Goal: Information Seeking & Learning: Learn about a topic

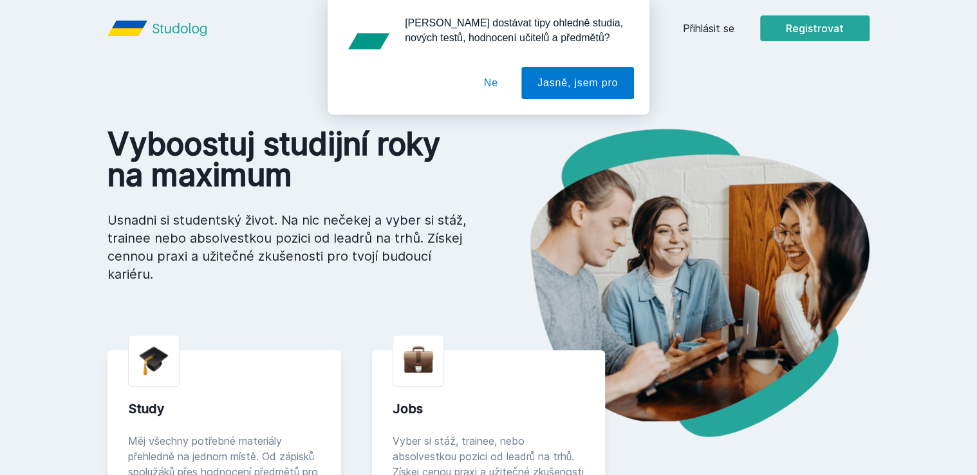
click at [490, 89] on button "Ne" at bounding box center [491, 83] width 46 height 32
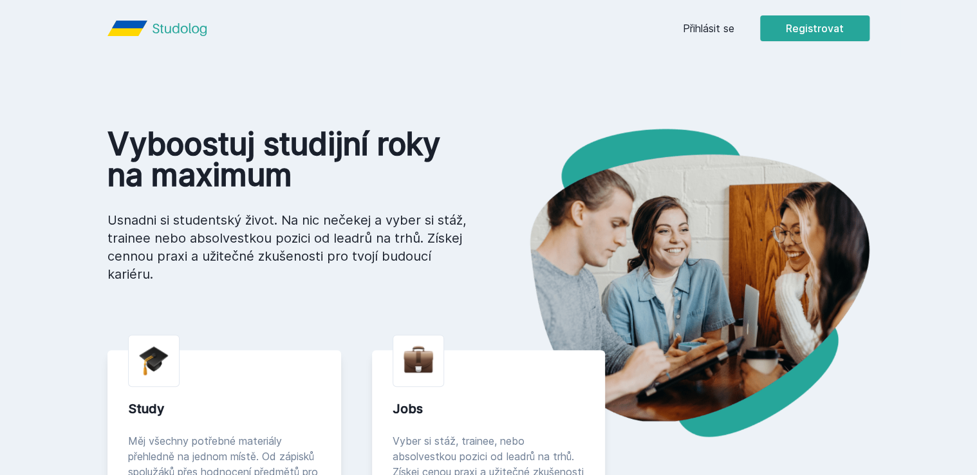
click at [709, 30] on link "Přihlásit se" at bounding box center [708, 28] width 51 height 15
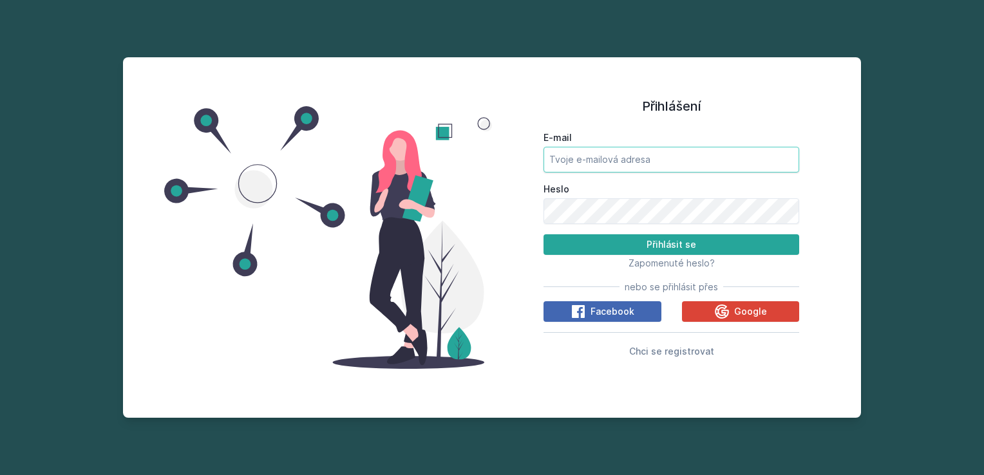
type input "[EMAIL_ADDRESS][DOMAIN_NAME]"
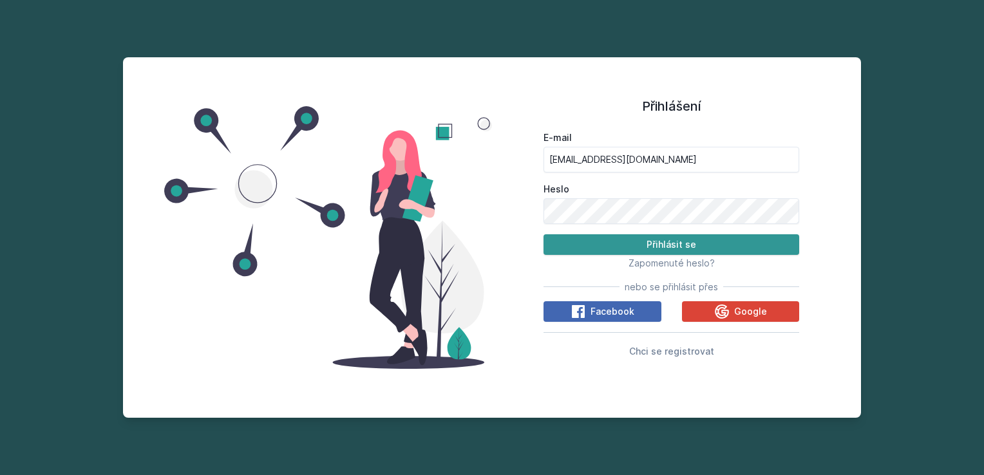
click at [628, 238] on button "Přihlásit se" at bounding box center [671, 244] width 256 height 21
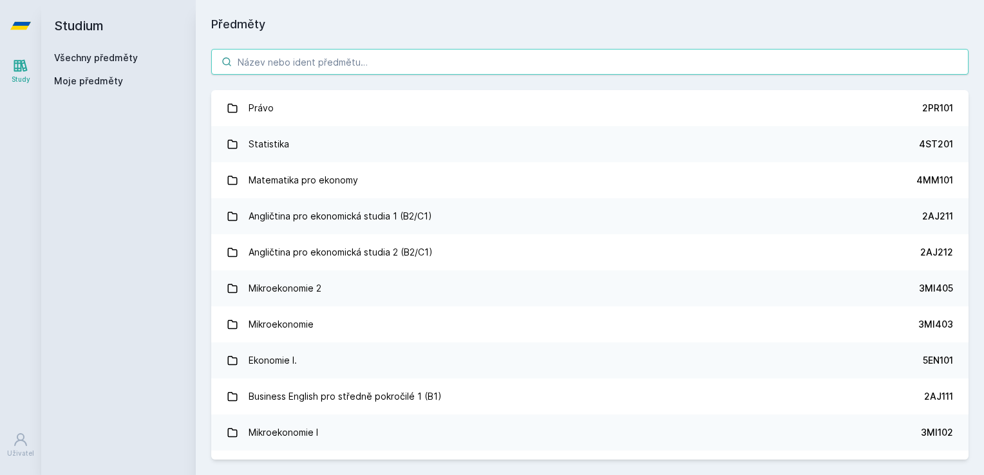
click at [431, 56] on input "search" at bounding box center [589, 62] width 757 height 26
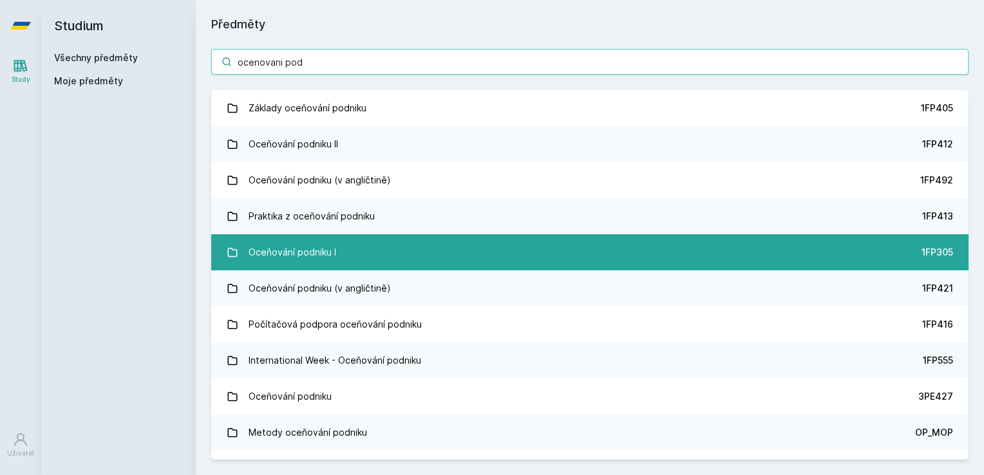
type input "ocenovani pod"
click at [297, 253] on div "Oceňování podniku I" at bounding box center [292, 252] width 88 height 26
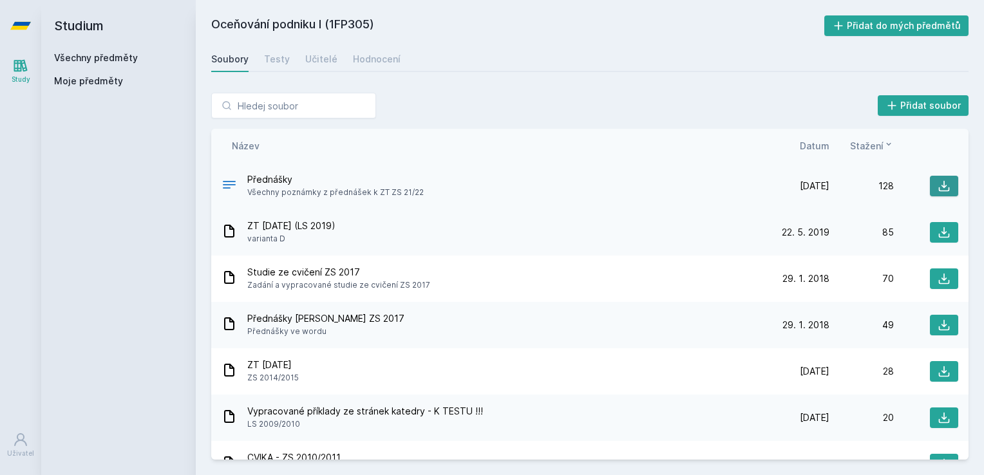
click at [935, 192] on button at bounding box center [944, 186] width 28 height 21
click at [941, 272] on icon at bounding box center [943, 278] width 13 height 13
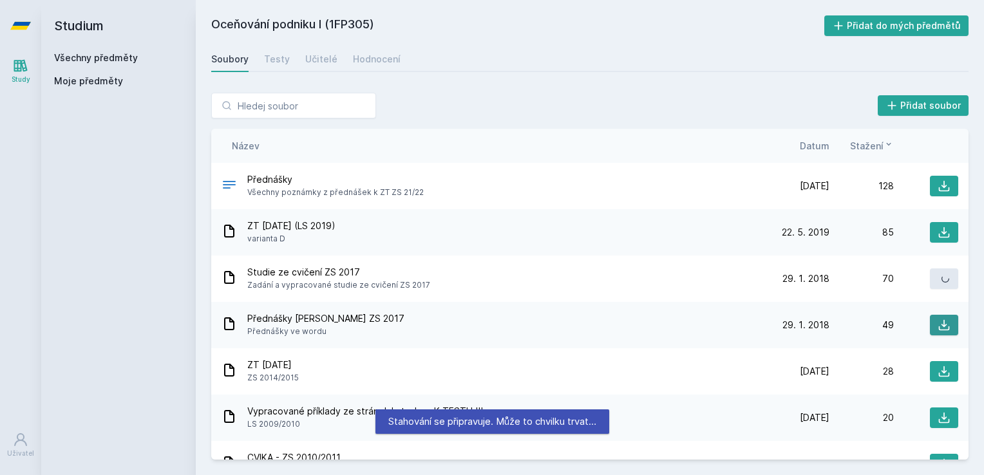
click at [940, 319] on icon at bounding box center [943, 325] width 13 height 13
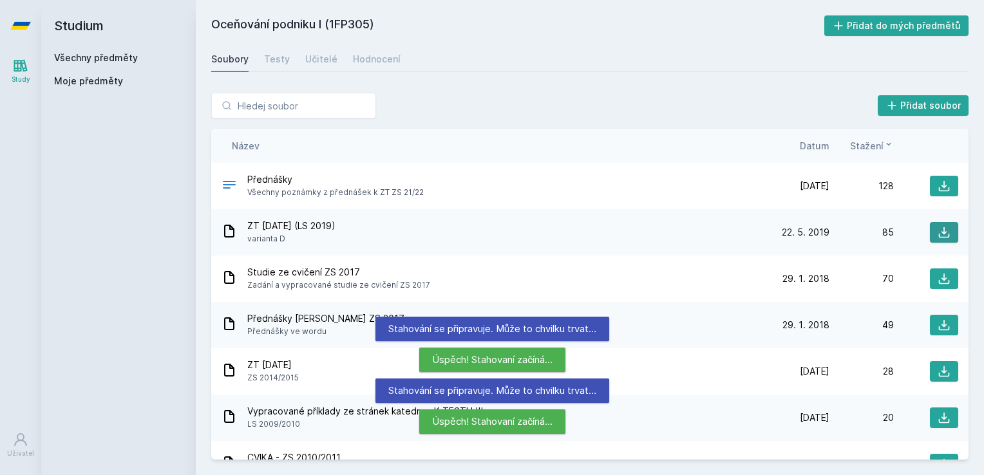
click at [937, 227] on icon at bounding box center [943, 232] width 13 height 13
